Goal: Information Seeking & Learning: Learn about a topic

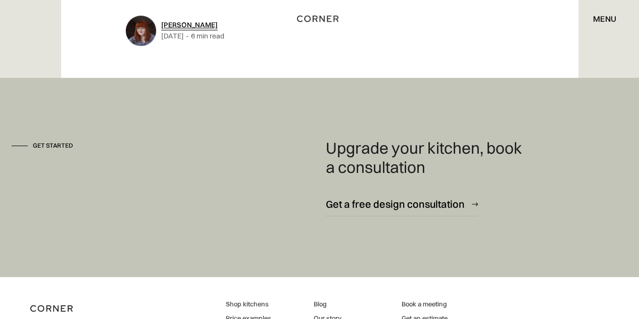
scroll to position [5897, 0]
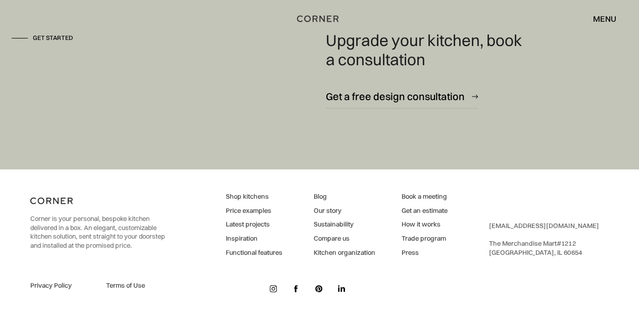
click at [429, 240] on link "Trade program" at bounding box center [424, 238] width 46 height 9
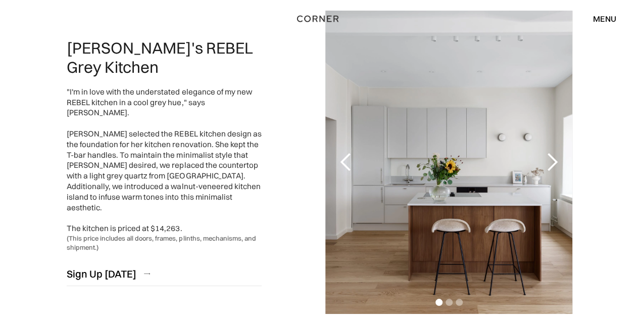
scroll to position [1769, 0]
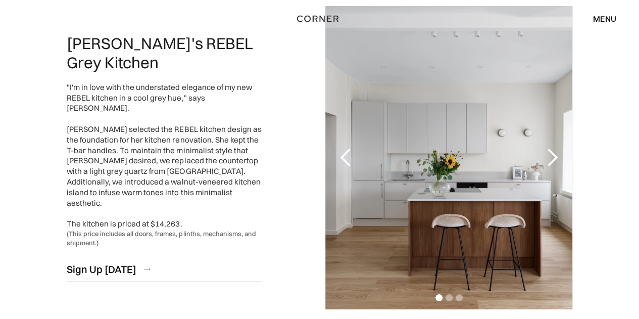
click at [553, 155] on div "next slide" at bounding box center [552, 158] width 20 height 20
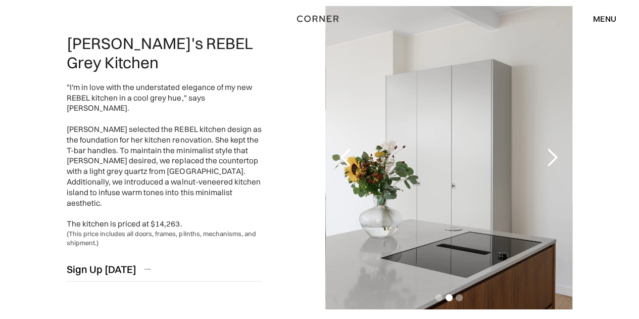
click at [549, 155] on div "next slide" at bounding box center [552, 158] width 20 height 20
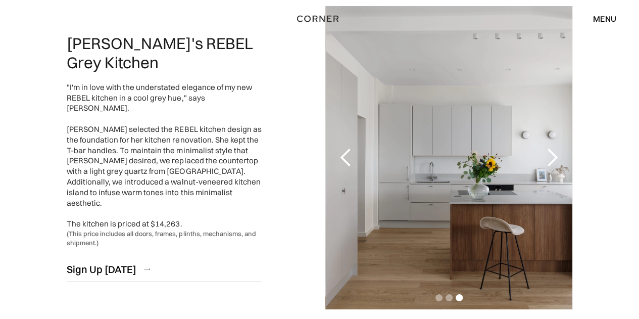
click at [548, 155] on div "next slide" at bounding box center [552, 158] width 20 height 20
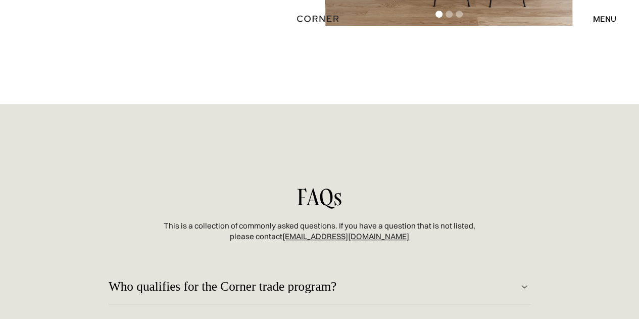
scroll to position [2190, 0]
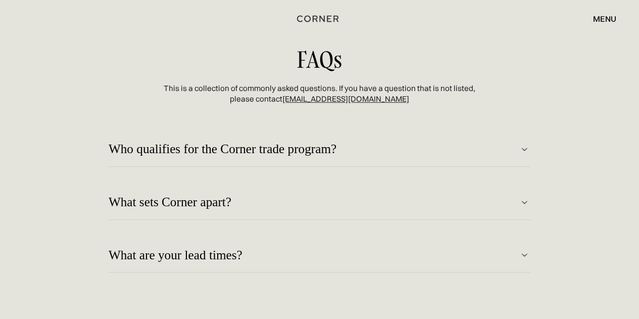
click at [519, 208] on img at bounding box center [525, 202] width 12 height 12
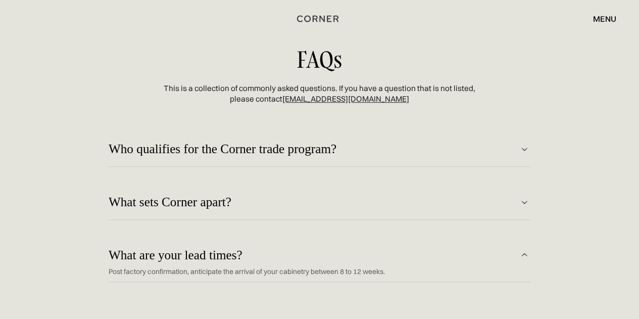
click at [527, 149] on img at bounding box center [525, 149] width 12 height 12
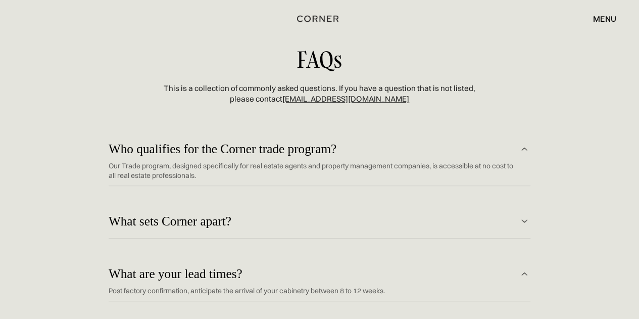
scroll to position [2411, 0]
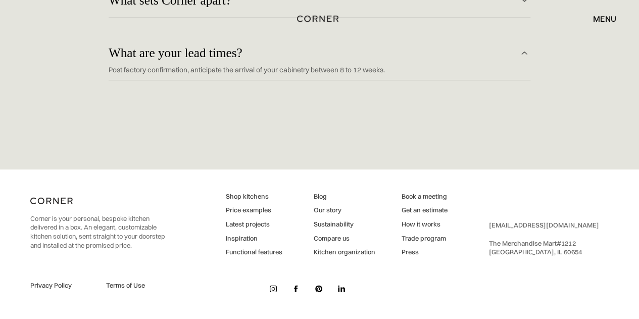
click at [256, 196] on link "Shop kitchens" at bounding box center [254, 196] width 57 height 9
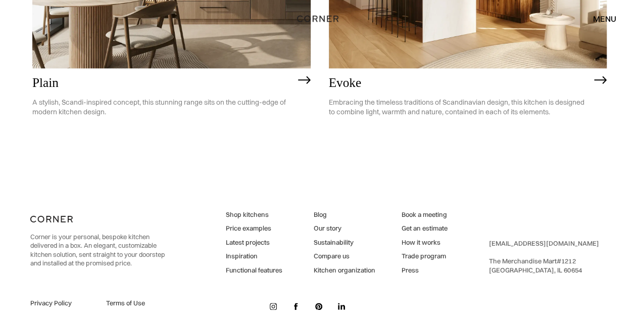
scroll to position [2498, 0]
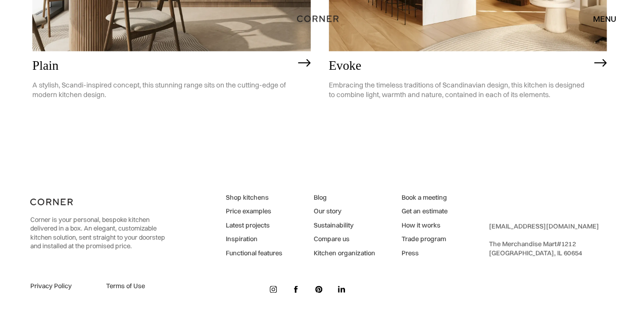
click at [266, 210] on link "Price examples" at bounding box center [254, 211] width 57 height 9
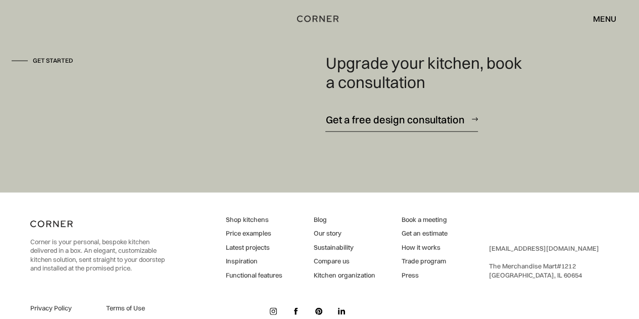
scroll to position [1330, 0]
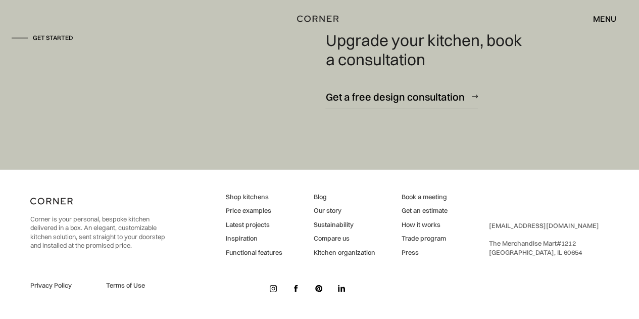
click at [430, 223] on link "How it works" at bounding box center [424, 224] width 46 height 9
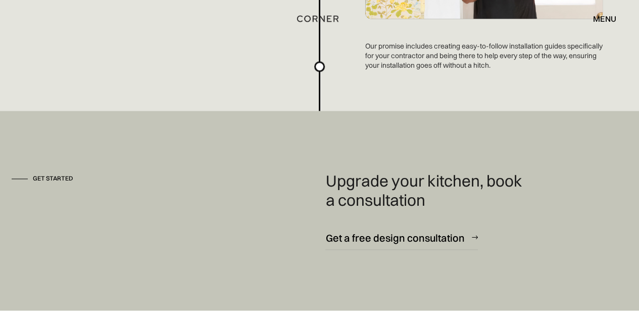
scroll to position [2780, 0]
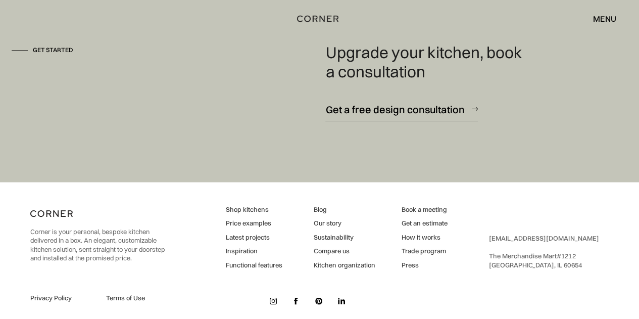
click at [329, 225] on link "Our story" at bounding box center [344, 222] width 62 height 9
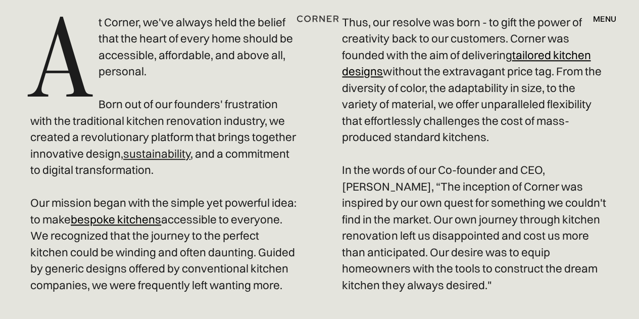
scroll to position [505, 0]
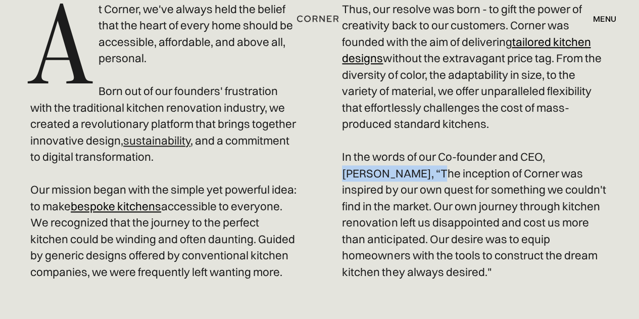
drag, startPoint x: 548, startPoint y: 158, endPoint x: 376, endPoint y: 175, distance: 173.3
click at [376, 175] on p "A t Corner, we've always held the belief that the heart of every home should be…" at bounding box center [319, 140] width 579 height 279
copy p "[PERSON_NAME],"
click at [315, 272] on p "A t Corner, we've always held the belief that the heart of every home should be…" at bounding box center [319, 140] width 579 height 279
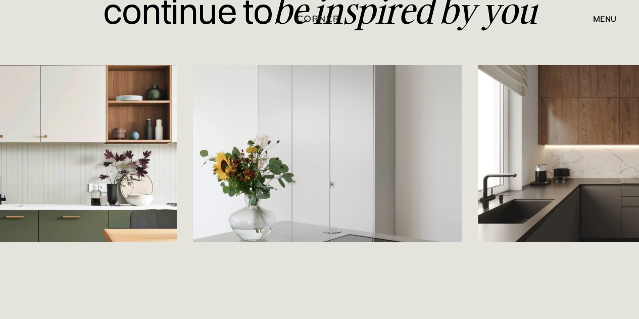
scroll to position [1432, 0]
